Goal: Information Seeking & Learning: Learn about a topic

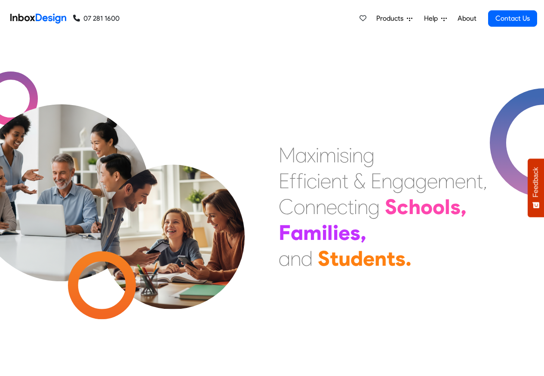
click at [396, 18] on span "Products" at bounding box center [391, 18] width 31 height 10
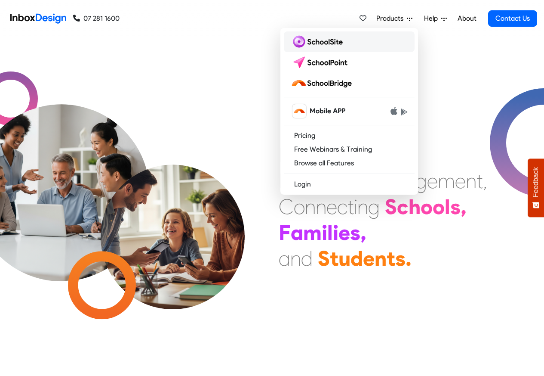
click at [315, 41] on img at bounding box center [318, 42] width 55 height 14
click at [317, 41] on img at bounding box center [318, 42] width 55 height 14
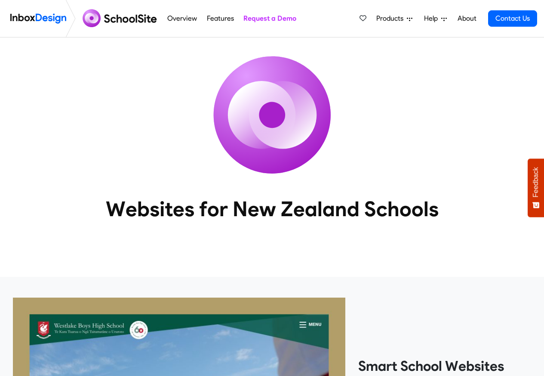
click at [163, 19] on li "Overview" at bounding box center [182, 18] width 39 height 37
click at [192, 18] on link "Overview" at bounding box center [182, 18] width 34 height 17
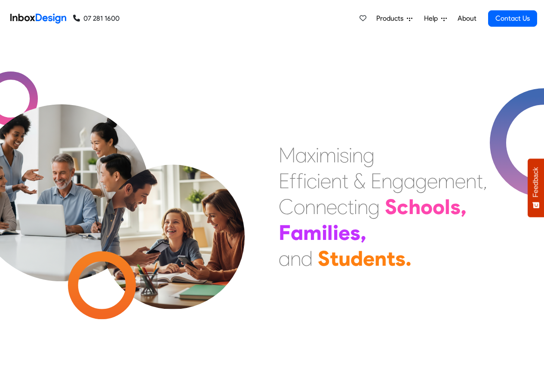
click at [402, 19] on span "Products" at bounding box center [391, 18] width 31 height 10
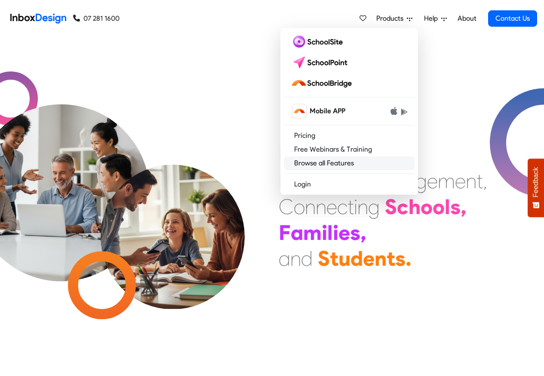
click at [315, 162] on link "Browse all Features" at bounding box center [349, 163] width 131 height 14
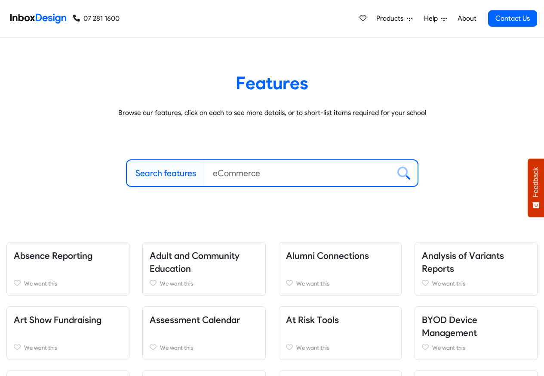
click at [151, 174] on label "Search features" at bounding box center [166, 172] width 61 height 13
click at [204, 174] on input "Search features" at bounding box center [297, 173] width 186 height 26
paste input "Inbox Design"
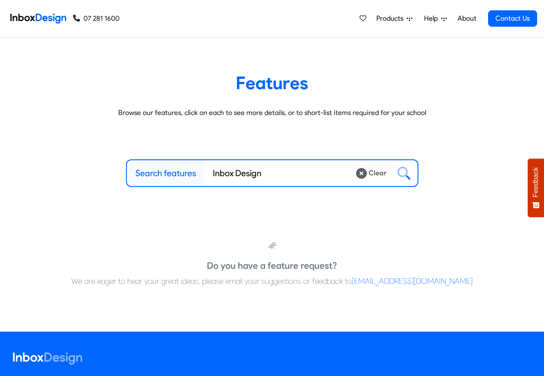
type input "Inbox Design"
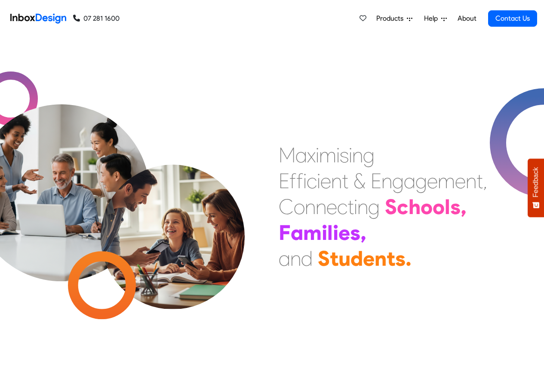
scroll to position [475, 0]
click at [386, 19] on span "Products" at bounding box center [391, 18] width 31 height 10
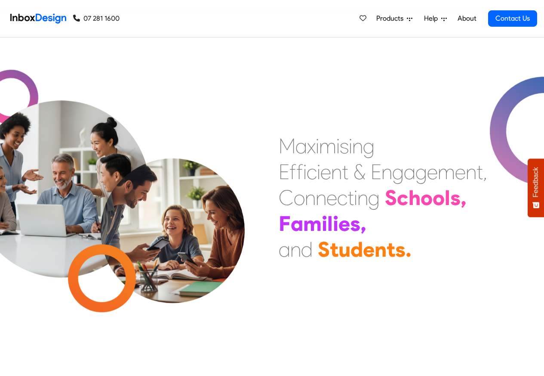
scroll to position [310, 0]
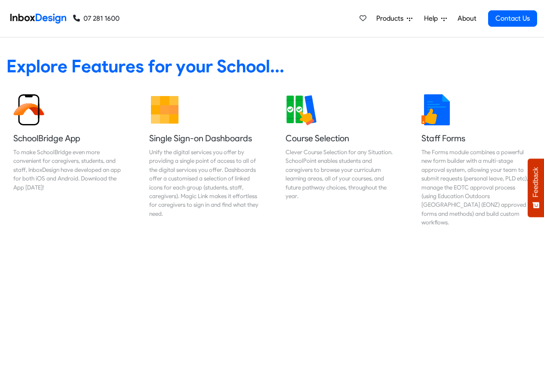
scroll to position [361, 0]
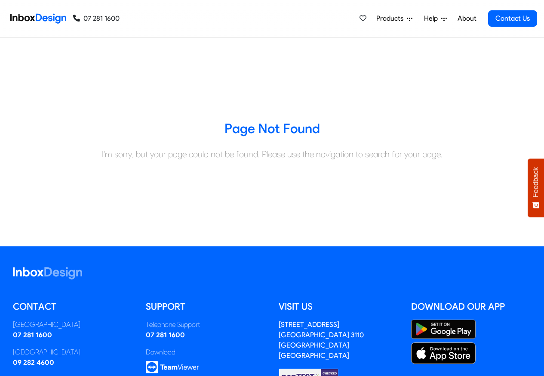
click at [386, 19] on span "Products" at bounding box center [391, 18] width 31 height 10
